Goal: Share content: Share content

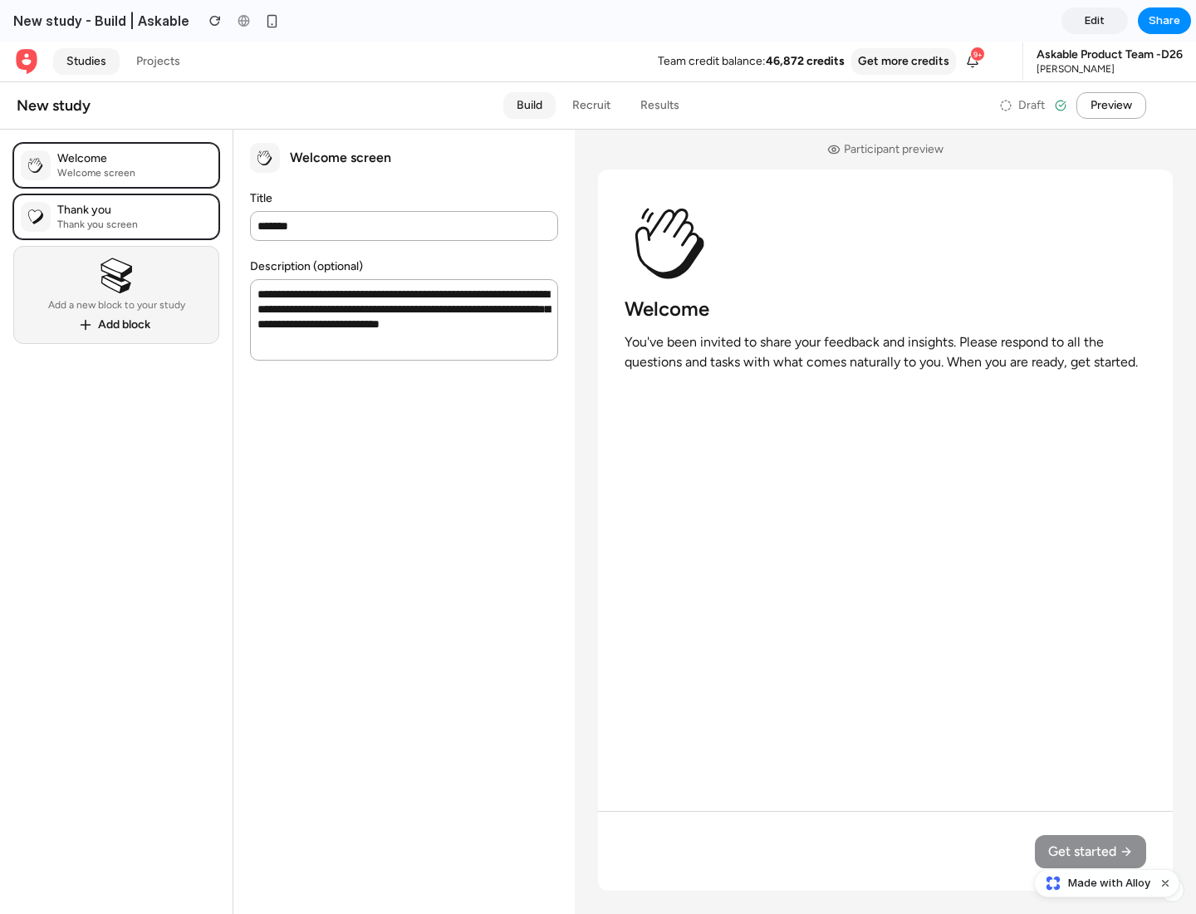
click at [1165, 21] on span "Share" at bounding box center [1165, 20] width 32 height 17
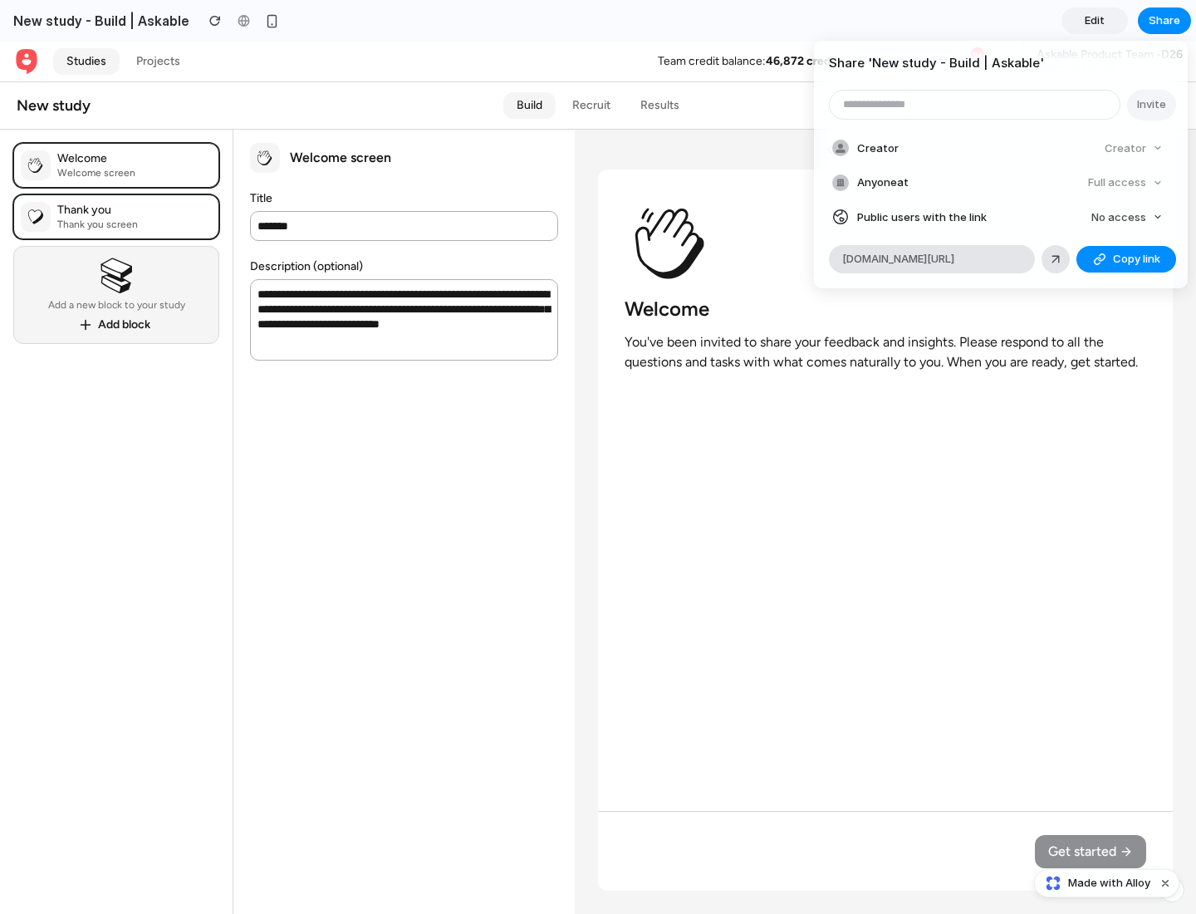
click at [1127, 259] on span "Copy link" at bounding box center [1136, 259] width 47 height 17
click at [1109, 883] on div "Share ' New study - Build | Askable ' Invite Creator Creator Anyone at Full acc…" at bounding box center [598, 457] width 1196 height 914
